Goal: Task Accomplishment & Management: Use online tool/utility

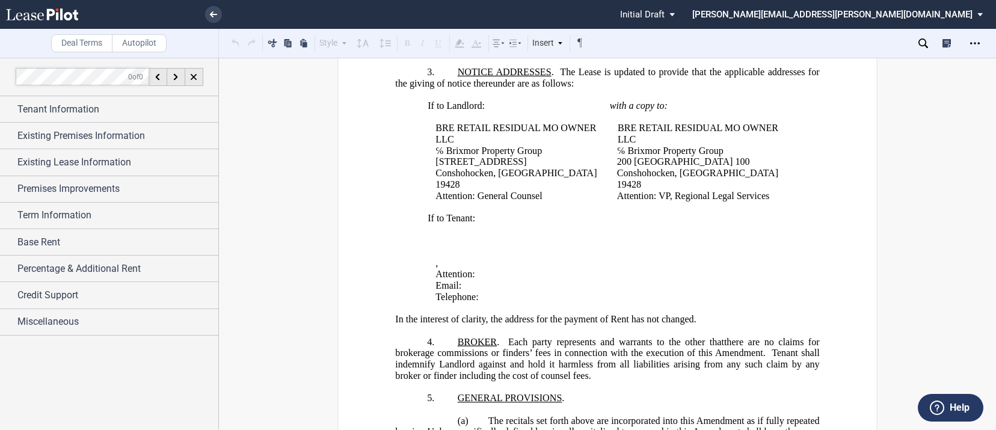
scroll to position [169, 0]
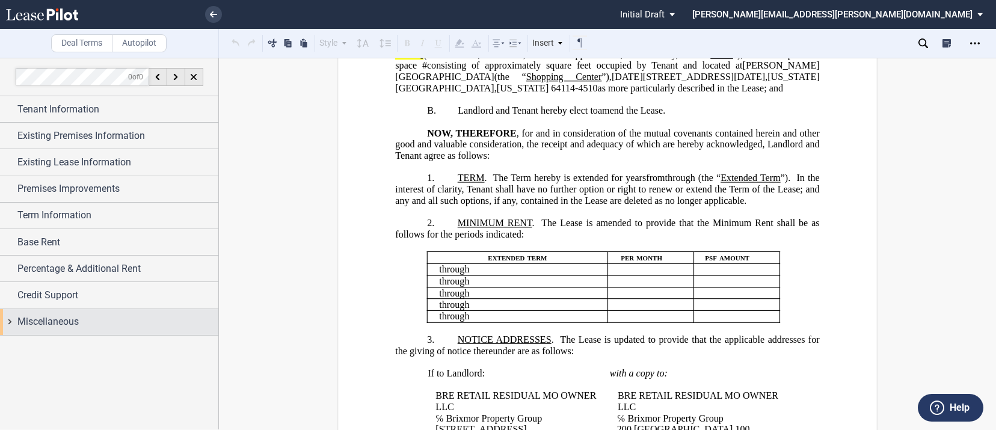
click at [9, 320] on div "Miscellaneous" at bounding box center [109, 322] width 218 height 26
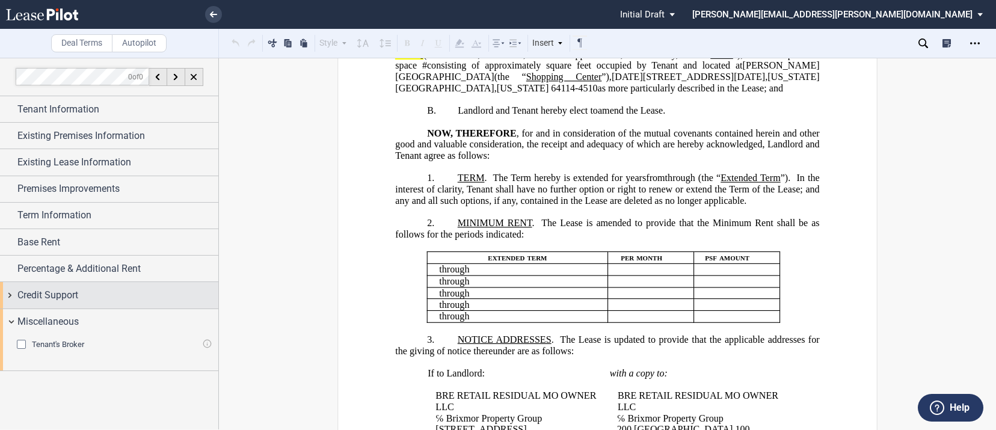
click at [8, 293] on div "Credit Support" at bounding box center [109, 295] width 218 height 26
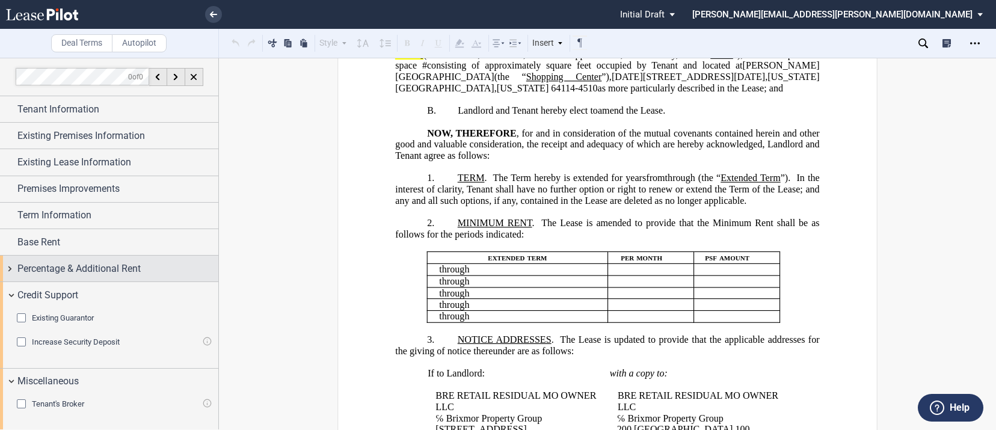
click at [9, 269] on div "Percentage & Additional Rent" at bounding box center [109, 268] width 218 height 26
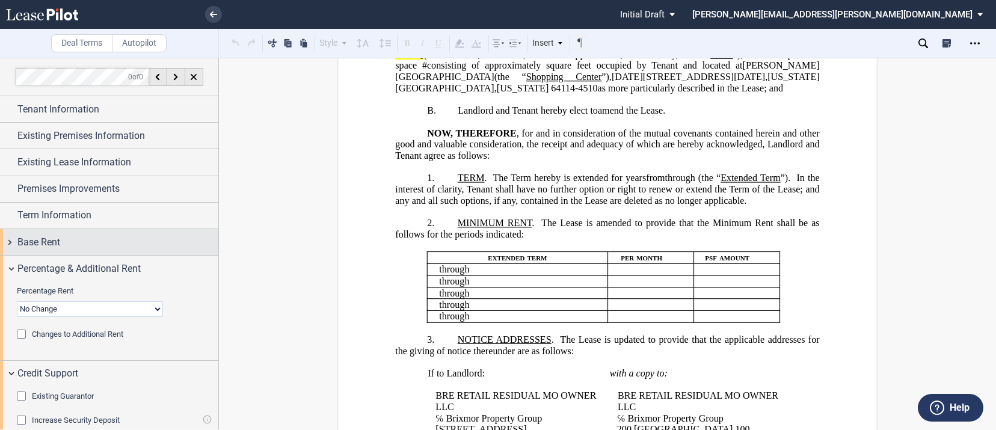
click at [8, 241] on div "Base Rent" at bounding box center [109, 242] width 218 height 26
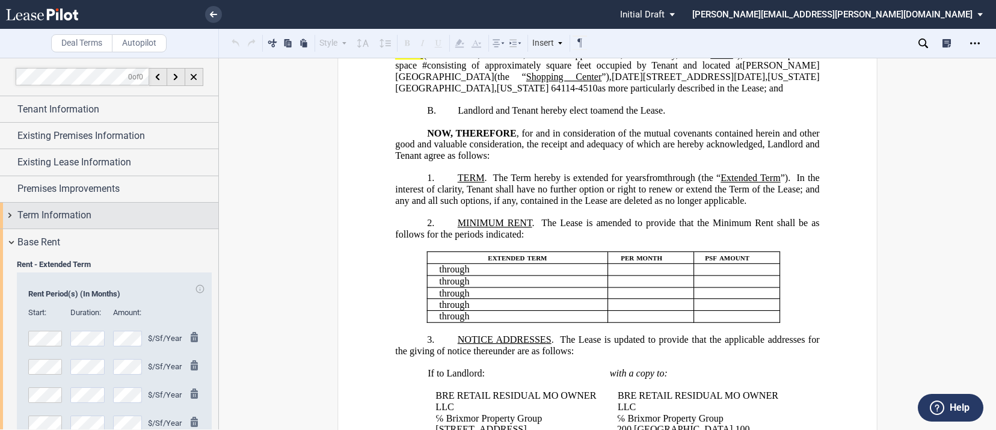
click at [8, 216] on div "Term Information" at bounding box center [109, 216] width 218 height 26
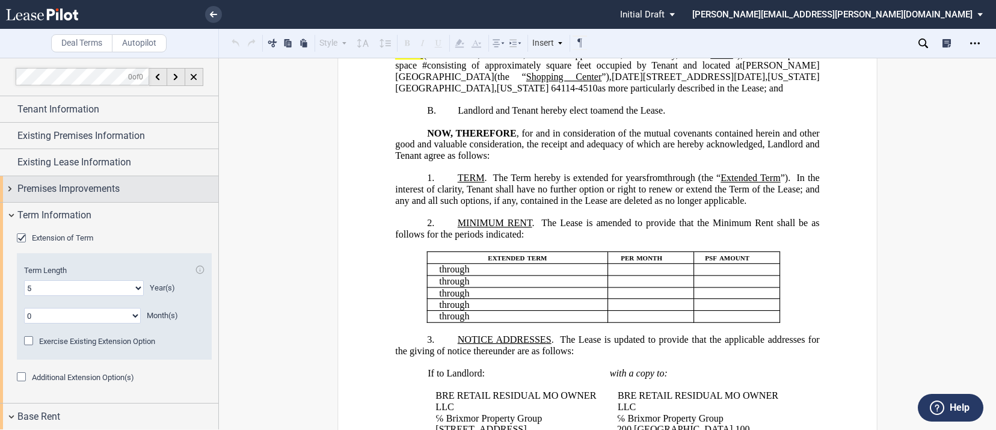
click at [11, 183] on div "Premises Improvements" at bounding box center [109, 189] width 218 height 26
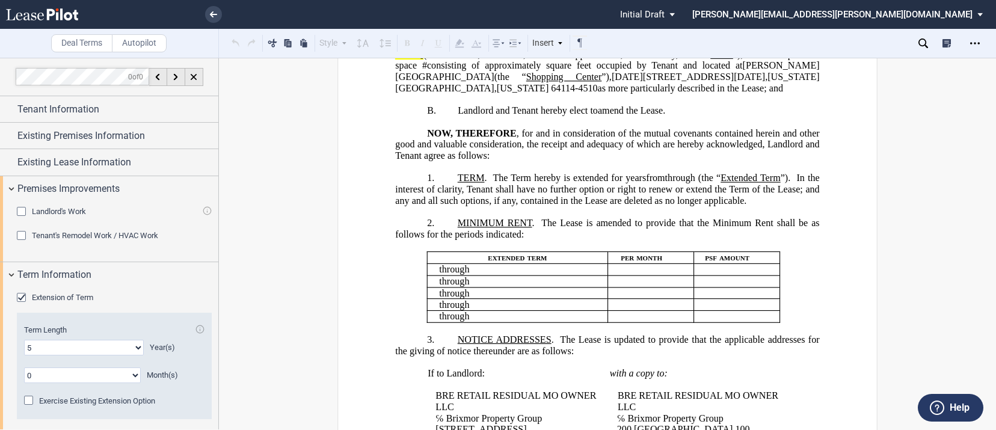
click at [23, 210] on div "Landlord's Work" at bounding box center [23, 213] width 12 height 12
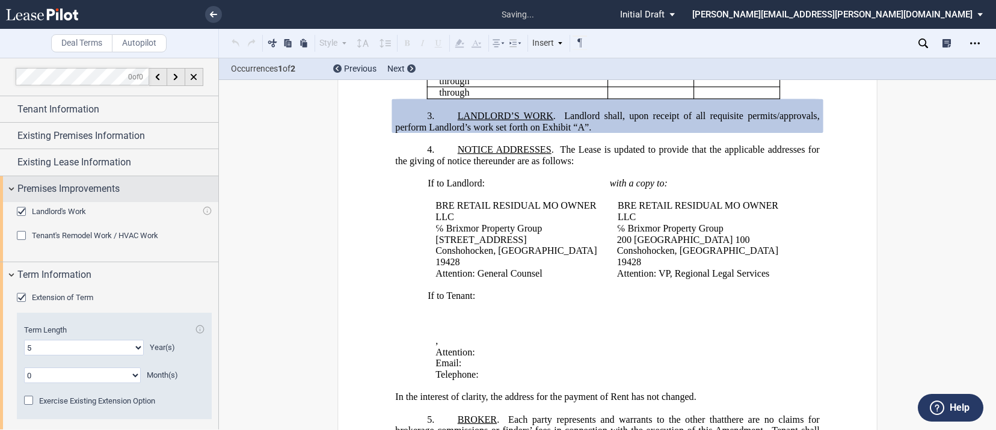
scroll to position [394, 0]
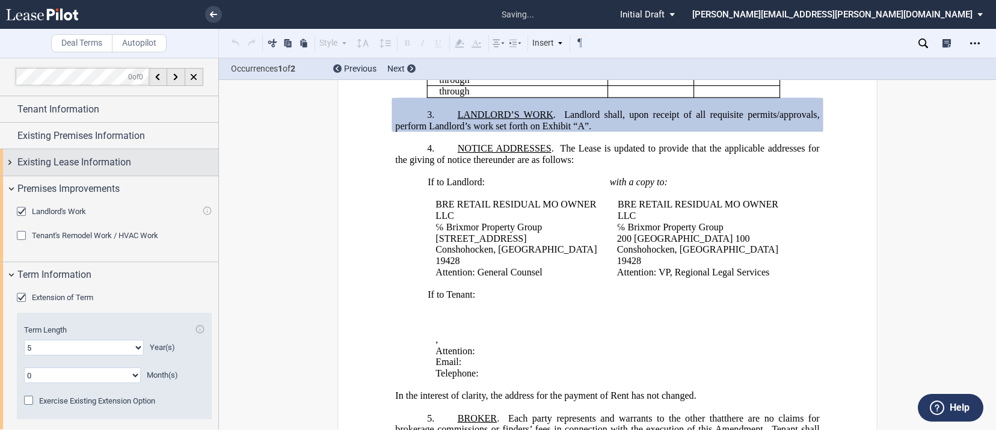
click at [10, 163] on div "Existing Lease Information" at bounding box center [109, 162] width 218 height 26
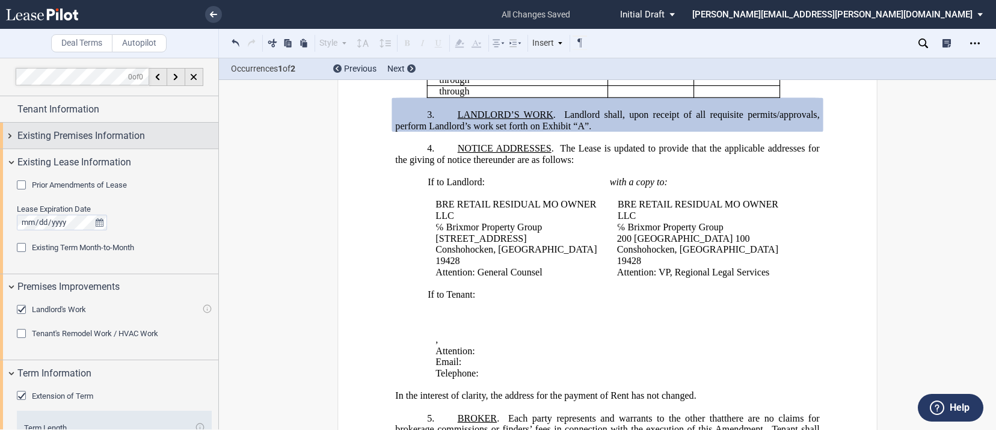
click at [8, 138] on div "Existing Premises Information" at bounding box center [109, 136] width 218 height 26
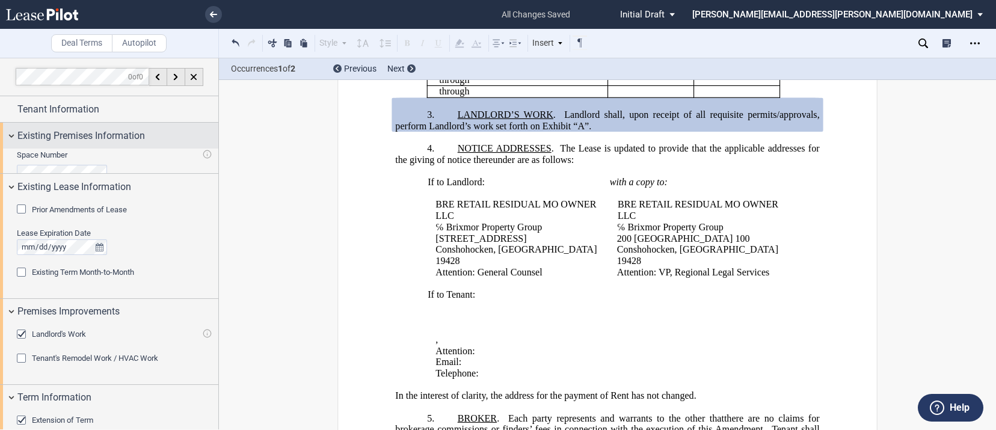
click at [8, 138] on div "Existing Premises Information" at bounding box center [109, 136] width 218 height 26
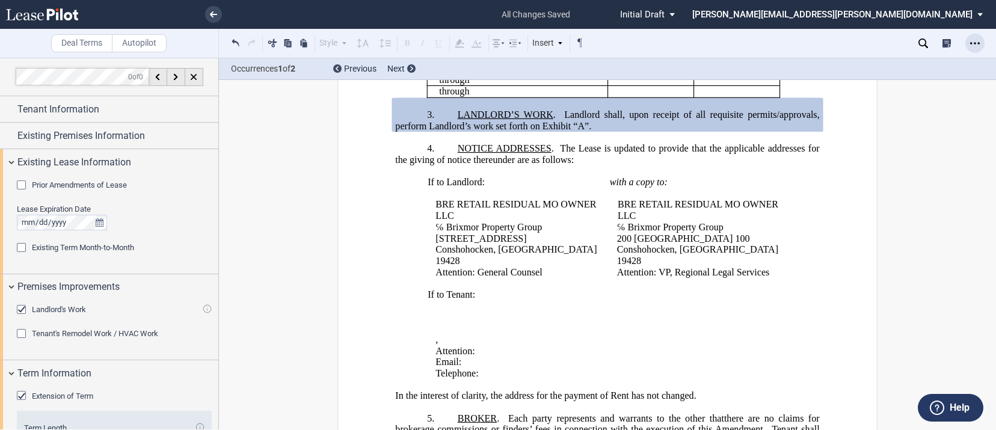
click at [973, 48] on div "Open Lease options menu" at bounding box center [974, 43] width 19 height 19
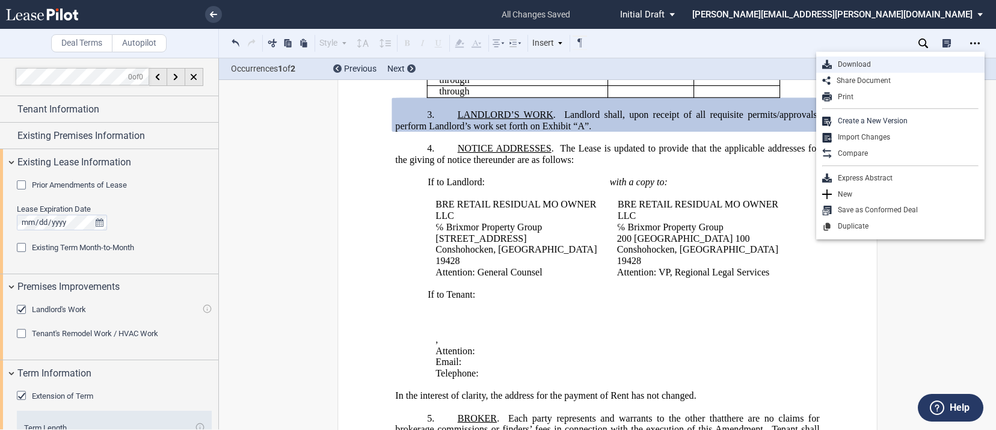
click at [884, 66] on div "Download" at bounding box center [904, 65] width 147 height 10
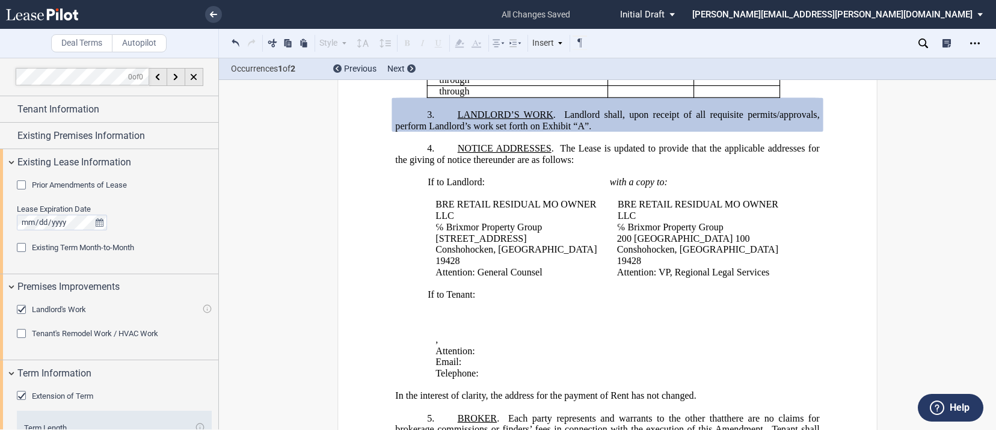
click at [884, 66] on div "Occurrences 1 of 2 Previous Next" at bounding box center [607, 69] width 777 height 22
click at [979, 47] on div "Open Lease options menu" at bounding box center [974, 43] width 19 height 19
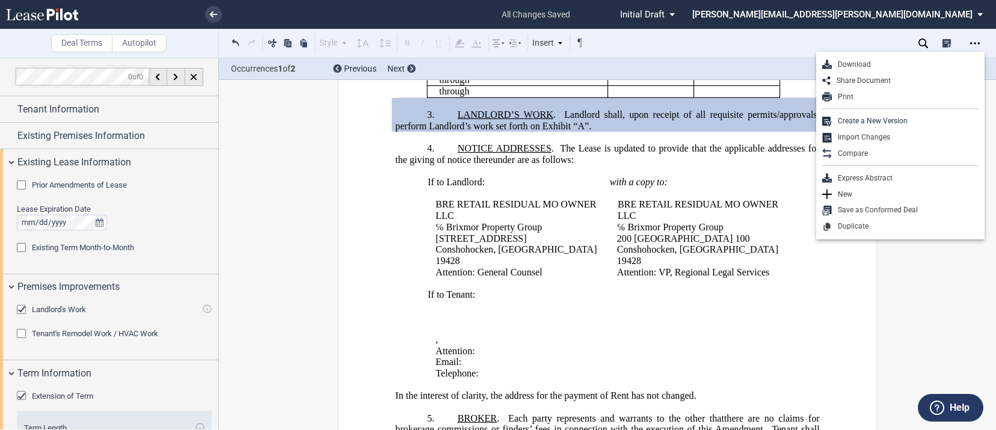
click at [838, 71] on div "Download" at bounding box center [900, 65] width 168 height 16
